Goal: Information Seeking & Learning: Learn about a topic

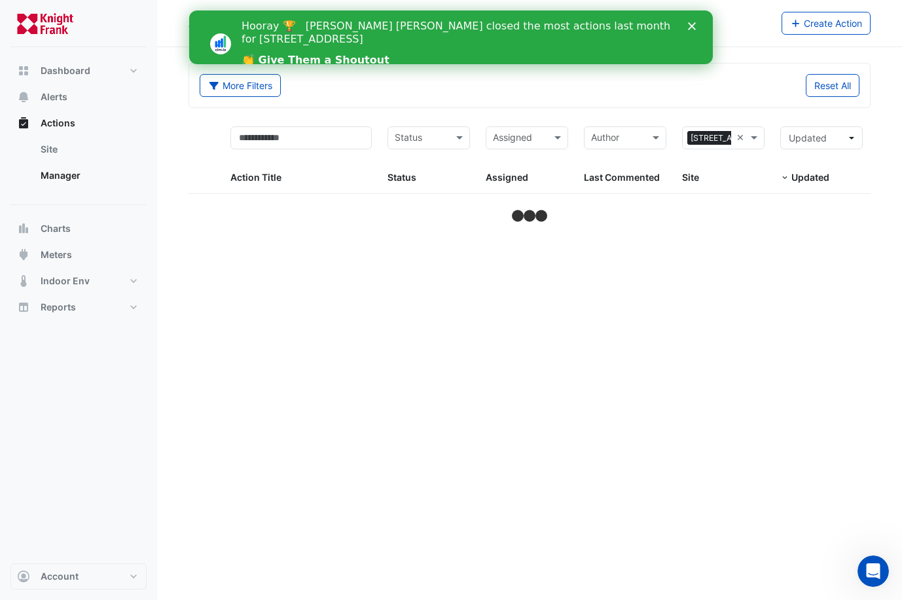
select select "***"
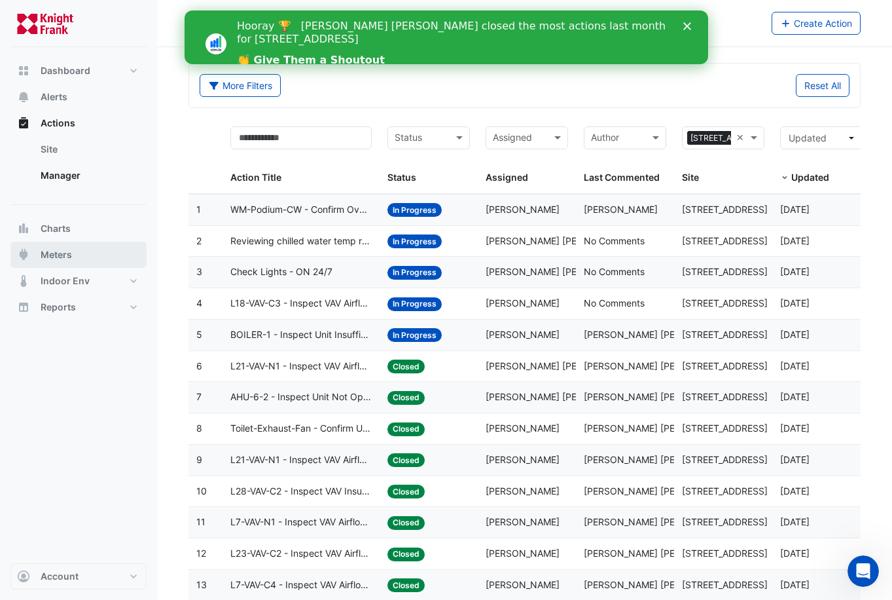
click at [55, 254] on span "Meters" at bounding box center [56, 254] width 31 height 13
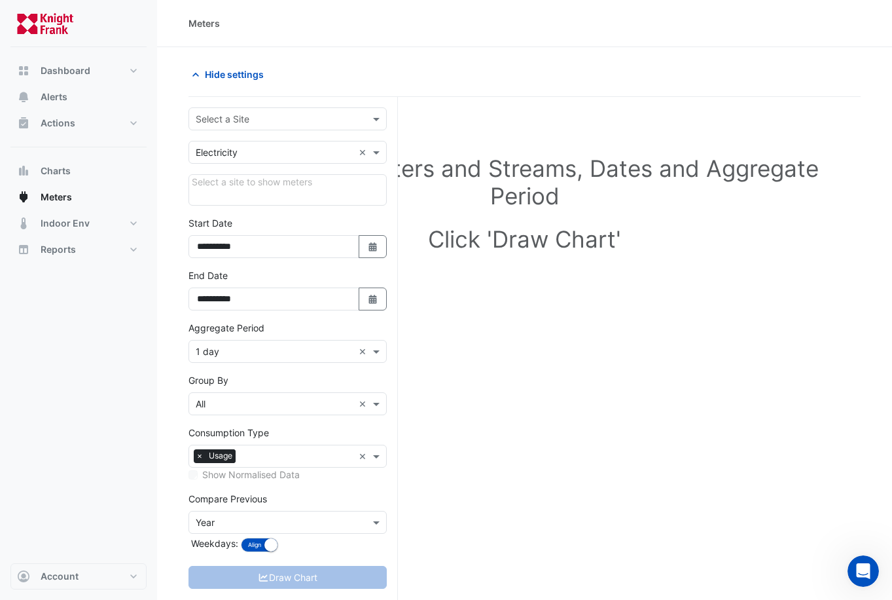
click at [220, 113] on input "text" at bounding box center [275, 120] width 158 height 14
type input "**"
click at [238, 145] on span "[STREET_ADDRESS]" at bounding box center [243, 146] width 86 height 11
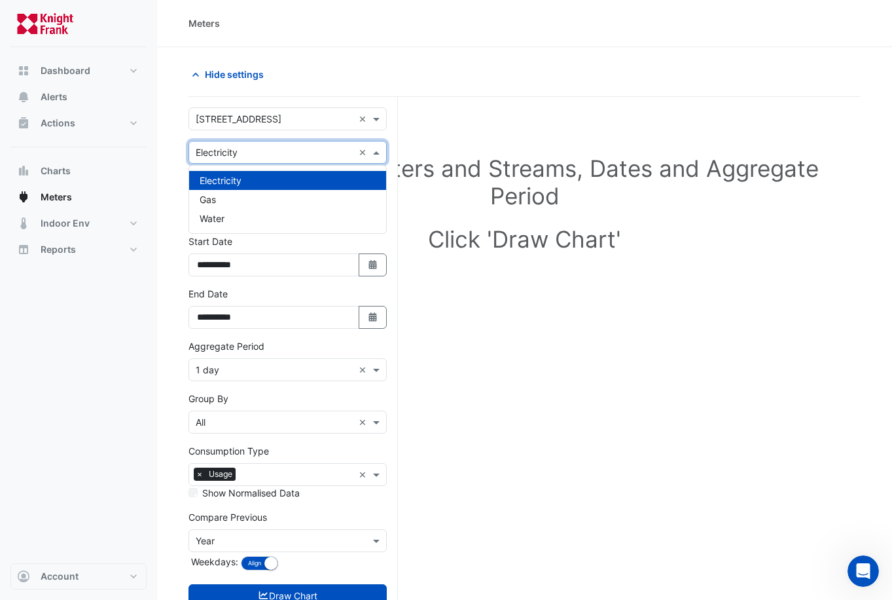
click at [240, 152] on input "text" at bounding box center [275, 153] width 158 height 14
click at [226, 216] on div "Water" at bounding box center [287, 218] width 197 height 19
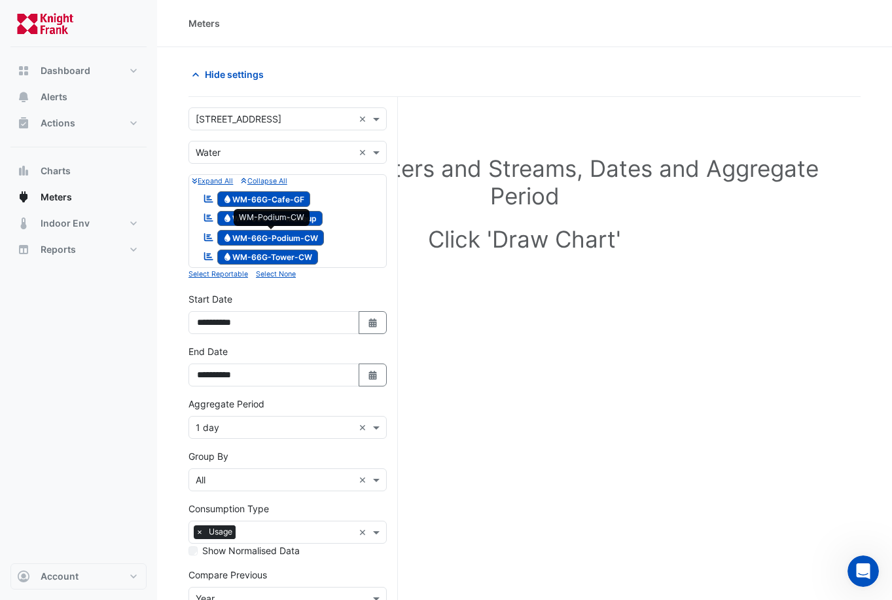
click at [276, 241] on span "Water WM-66G-Podium-CW" at bounding box center [270, 238] width 107 height 16
click at [315, 218] on span "Water WM-66G-CT-Makeup" at bounding box center [270, 219] width 106 height 16
click at [294, 202] on span "Water WM-66G-Cafe-GF" at bounding box center [264, 199] width 94 height 16
click at [289, 259] on span "Water WM-66G-Tower-CW" at bounding box center [267, 257] width 101 height 16
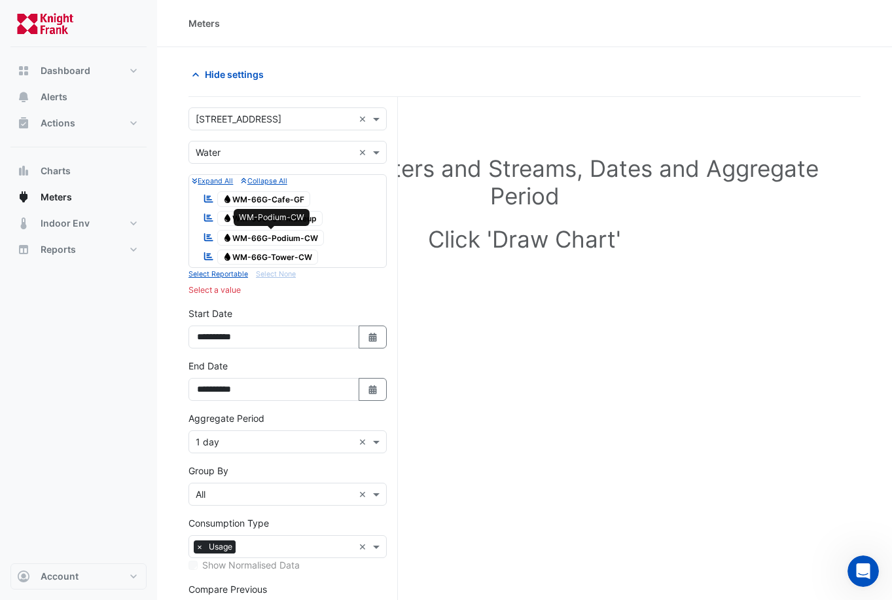
click at [302, 236] on span "Water WM-66G-Podium-CW" at bounding box center [270, 238] width 107 height 16
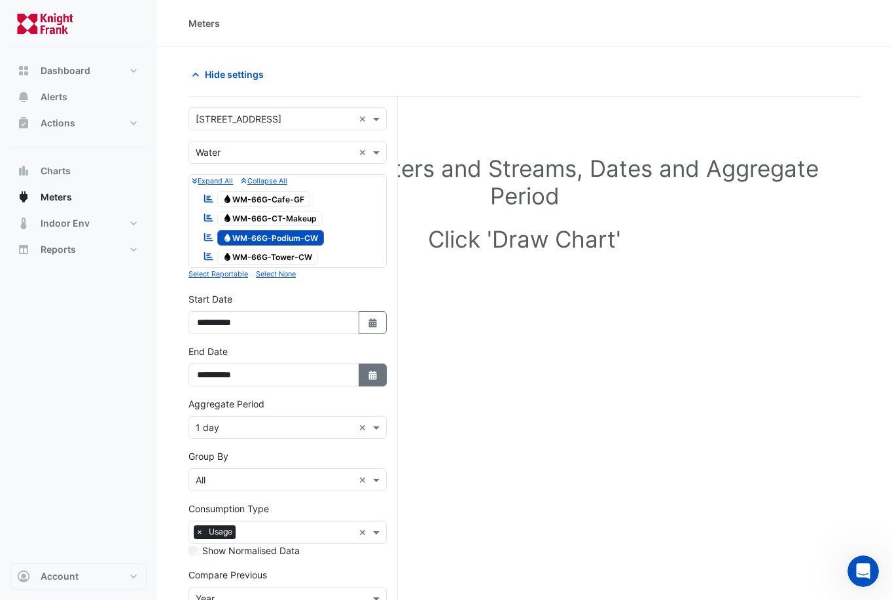
click at [369, 375] on icon "button" at bounding box center [372, 374] width 8 height 9
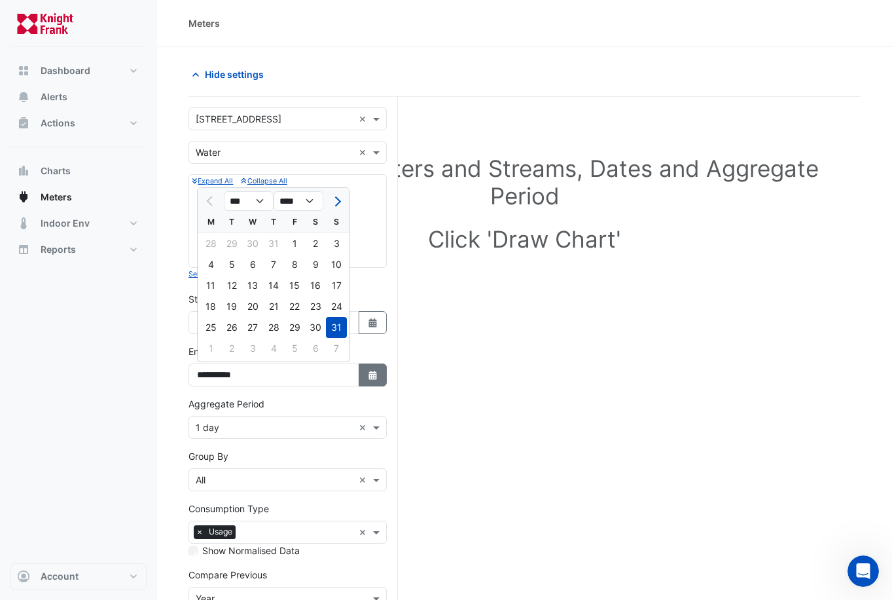
click at [380, 368] on button "Select Date" at bounding box center [373, 374] width 29 height 23
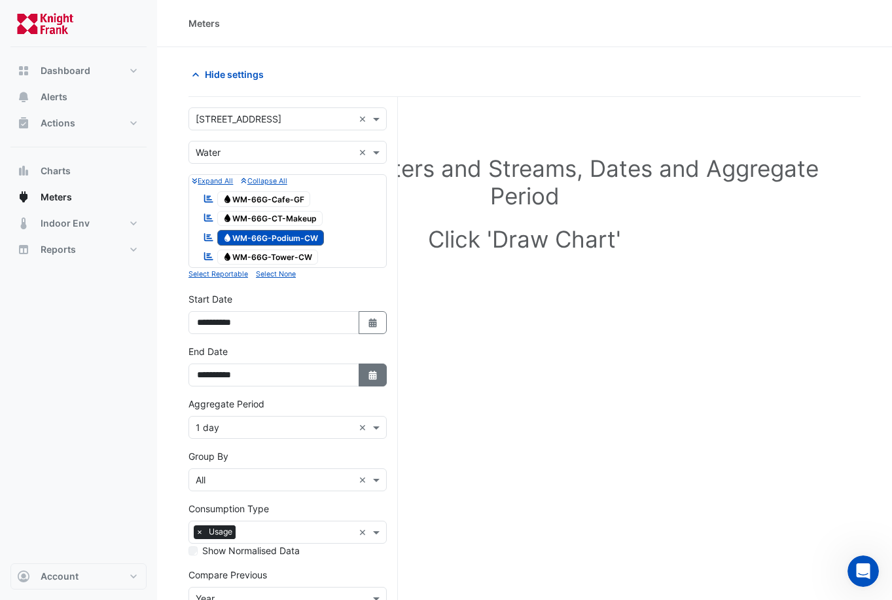
click at [361, 370] on button "Select Date" at bounding box center [373, 374] width 29 height 23
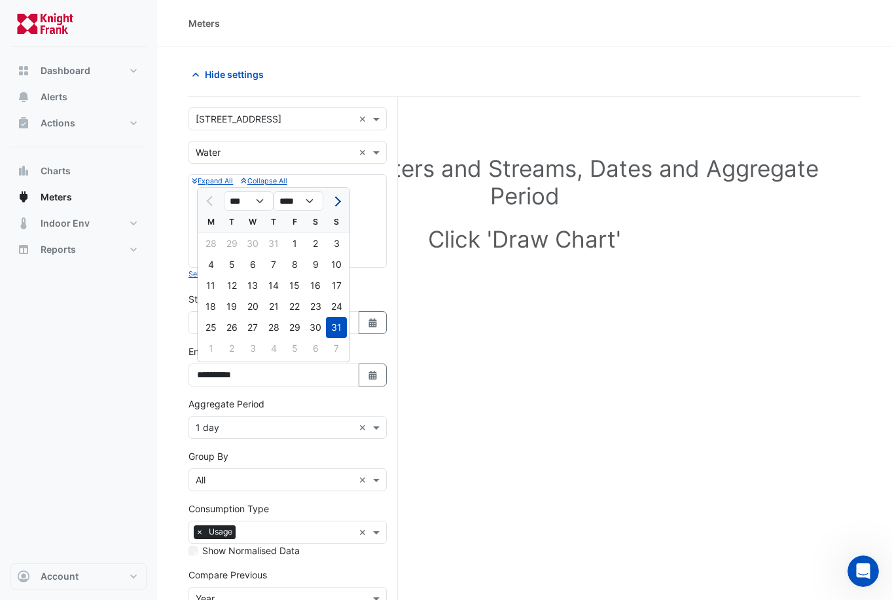
click at [334, 204] on span "Next month" at bounding box center [336, 201] width 10 height 10
select select "*"
click at [256, 262] on div "10" at bounding box center [252, 264] width 21 height 21
type input "**********"
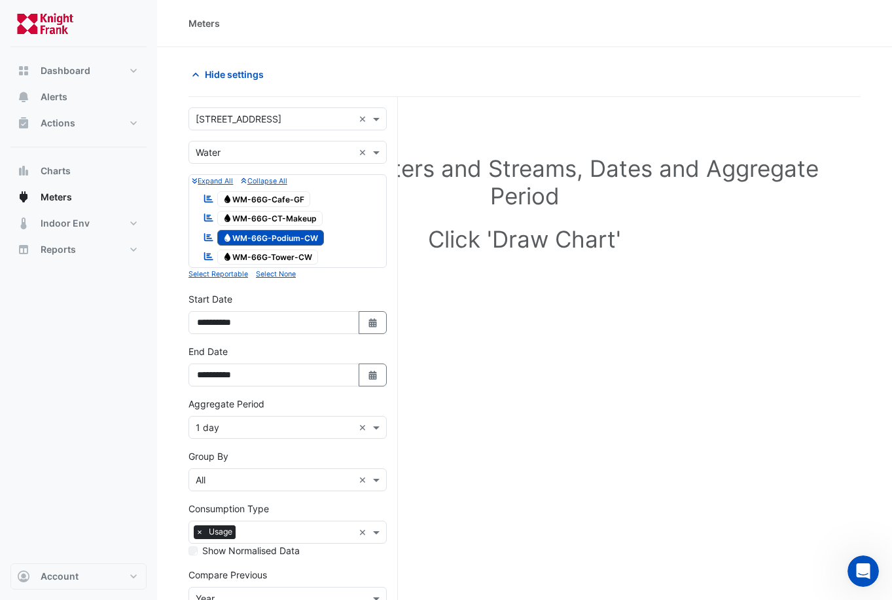
click at [264, 429] on input "text" at bounding box center [275, 428] width 158 height 14
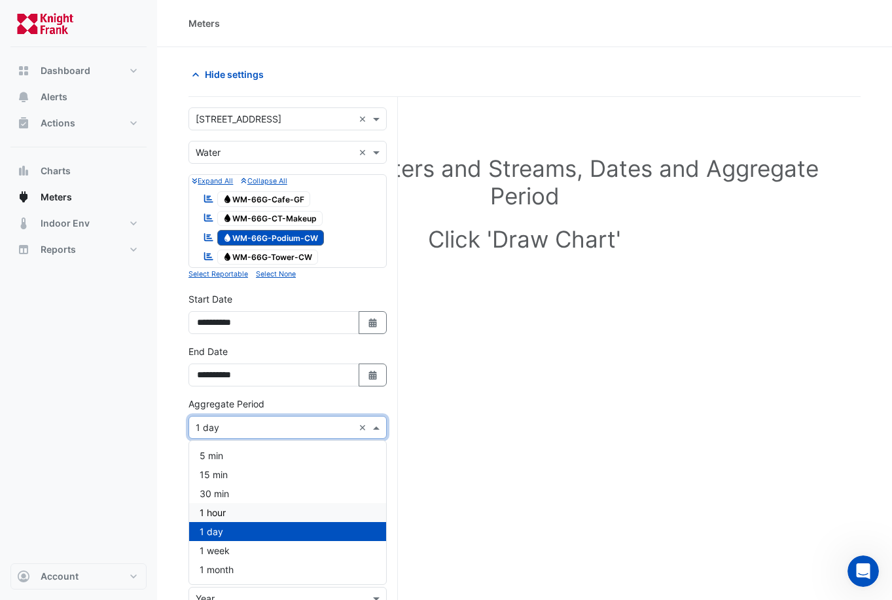
click at [233, 512] on div "1 hour" at bounding box center [287, 512] width 197 height 19
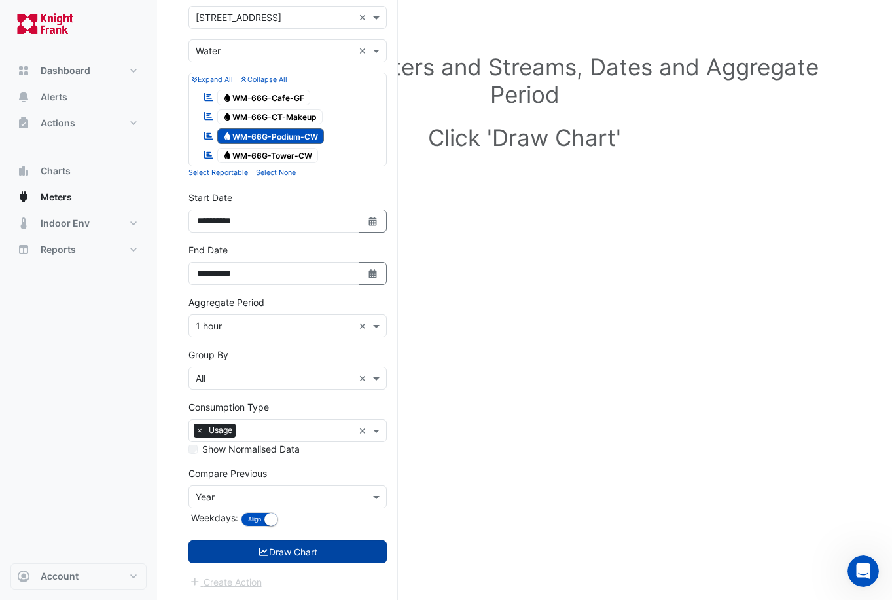
click at [293, 554] on button "Draw Chart" at bounding box center [287, 551] width 198 height 23
